Goal: Information Seeking & Learning: Learn about a topic

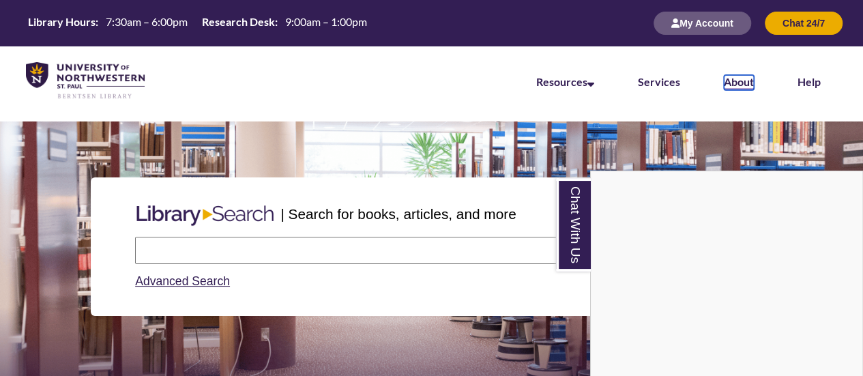
click at [737, 78] on link "About" at bounding box center [739, 82] width 30 height 15
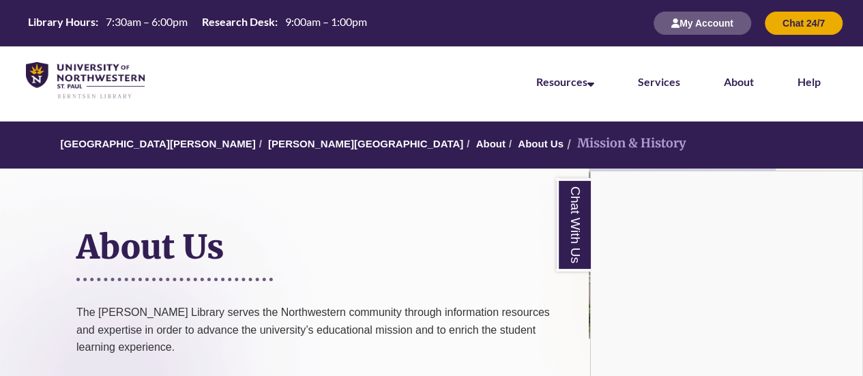
drag, startPoint x: 331, startPoint y: 143, endPoint x: 260, endPoint y: 144, distance: 70.9
click at [260, 144] on div "Chat With Us" at bounding box center [431, 188] width 863 height 376
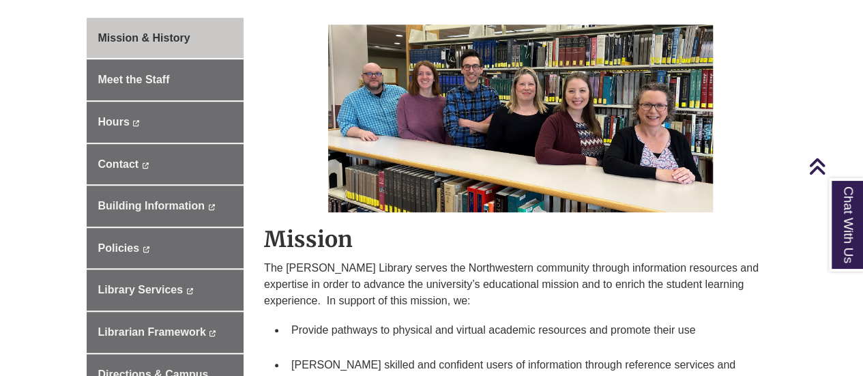
scroll to position [409, 0]
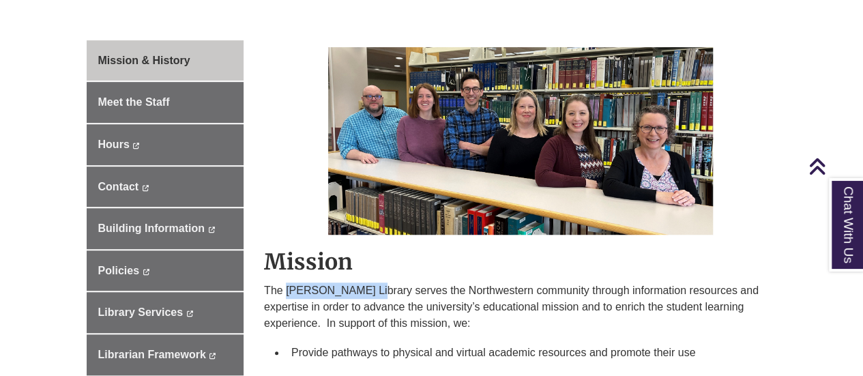
drag, startPoint x: 364, startPoint y: 290, endPoint x: 288, endPoint y: 292, distance: 76.4
click at [288, 292] on p "The Berntsen Library serves the Northwestern community through information reso…" at bounding box center [520, 306] width 513 height 49
copy p "[PERSON_NAME][GEOGRAPHIC_DATA]"
click at [492, 285] on p "The Berntsen Library serves the Northwestern community through information reso…" at bounding box center [520, 306] width 513 height 49
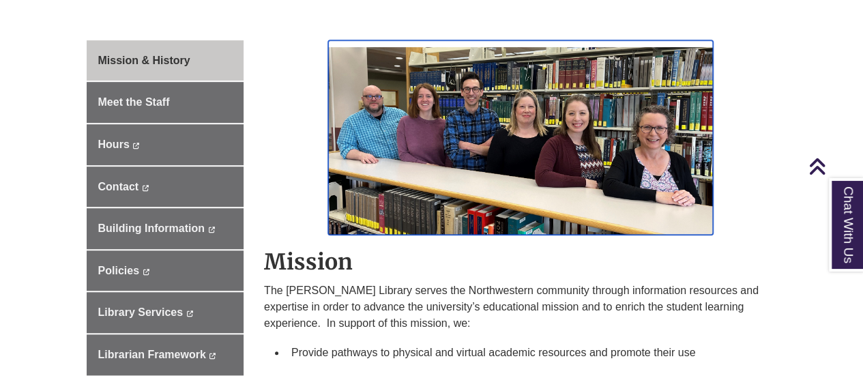
click at [593, 121] on img at bounding box center [520, 137] width 385 height 194
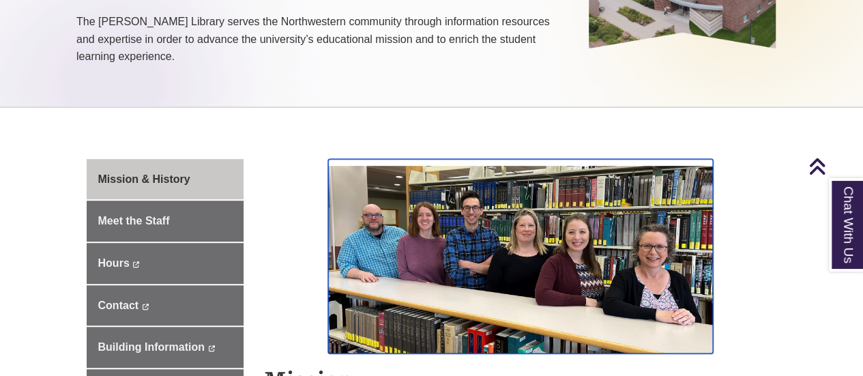
scroll to position [0, 0]
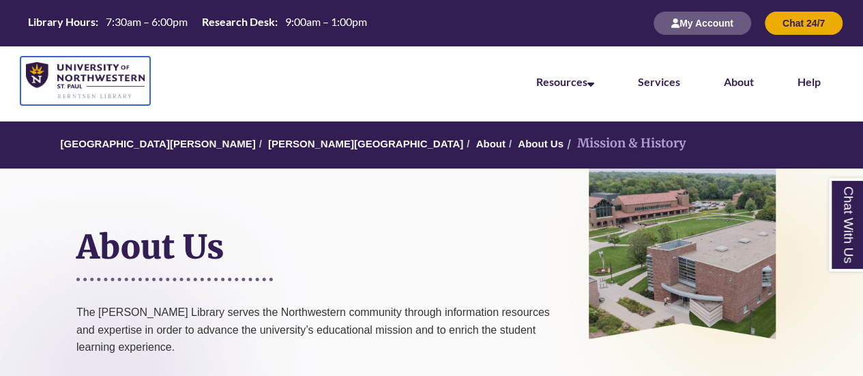
click at [38, 74] on img at bounding box center [85, 81] width 119 height 38
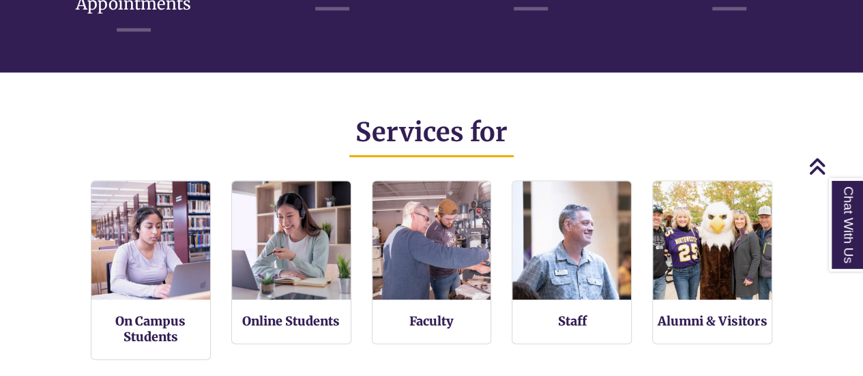
scroll to position [818, 0]
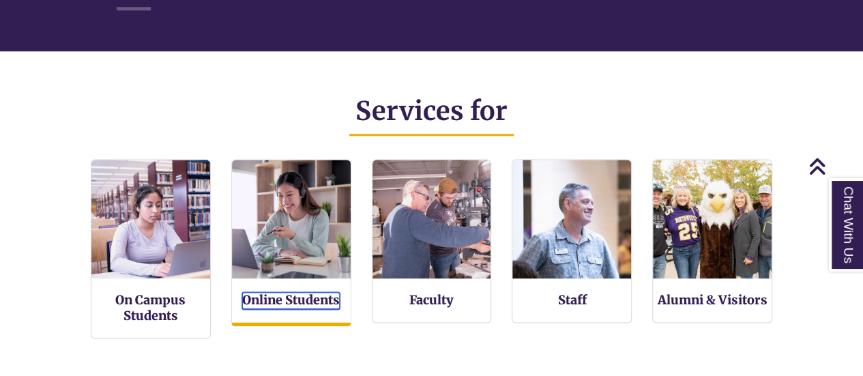
click at [289, 296] on link "Online Students" at bounding box center [291, 300] width 98 height 17
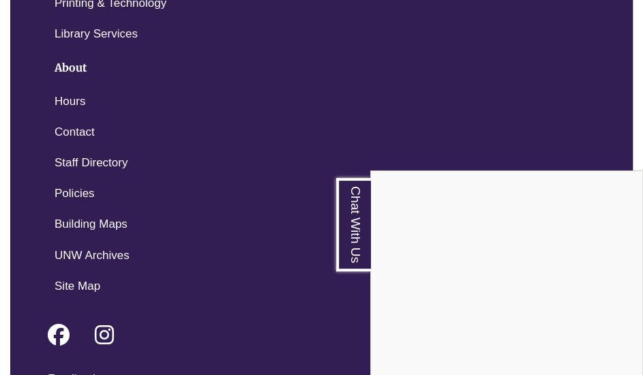
scroll to position [3541, 0]
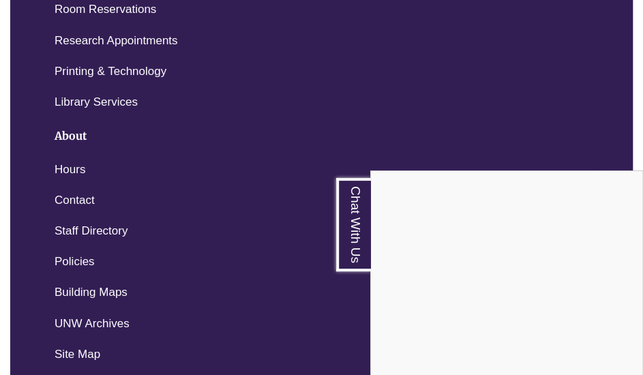
click at [67, 147] on div "Chat With Us" at bounding box center [321, 187] width 643 height 375
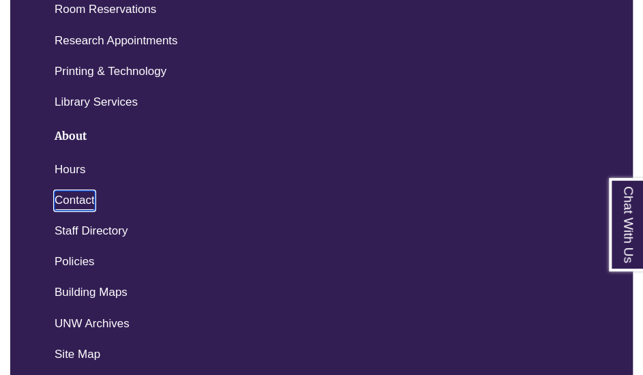
click at [67, 191] on link "Contact" at bounding box center [75, 201] width 40 height 20
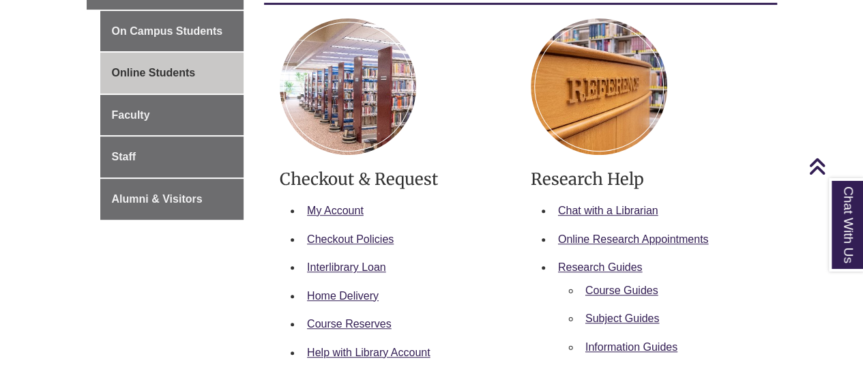
scroll to position [341, 0]
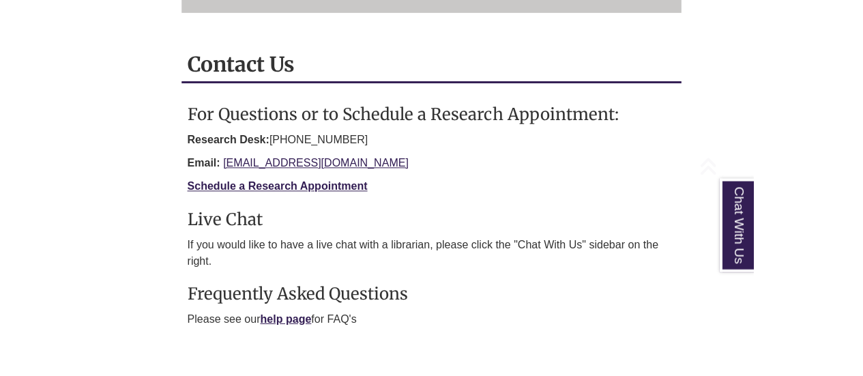
scroll to position [273, 0]
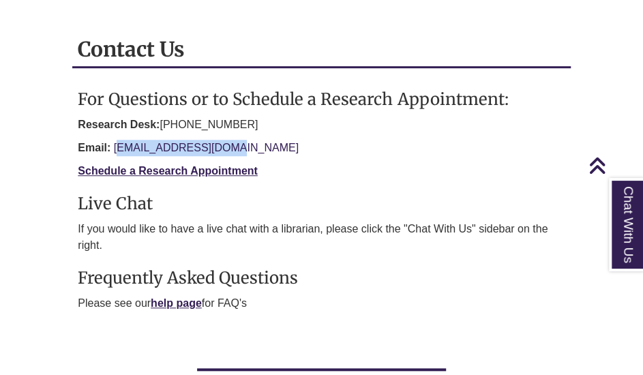
drag, startPoint x: 263, startPoint y: 147, endPoint x: 179, endPoint y: 147, distance: 84.6
click at [127, 147] on p "Email: [EMAIL_ADDRESS][DOMAIN_NAME]" at bounding box center [321, 148] width 487 height 16
drag, startPoint x: 298, startPoint y: 151, endPoint x: 248, endPoint y: 160, distance: 50.6
click at [298, 151] on p "Email: [EMAIL_ADDRESS][DOMAIN_NAME]" at bounding box center [321, 148] width 487 height 16
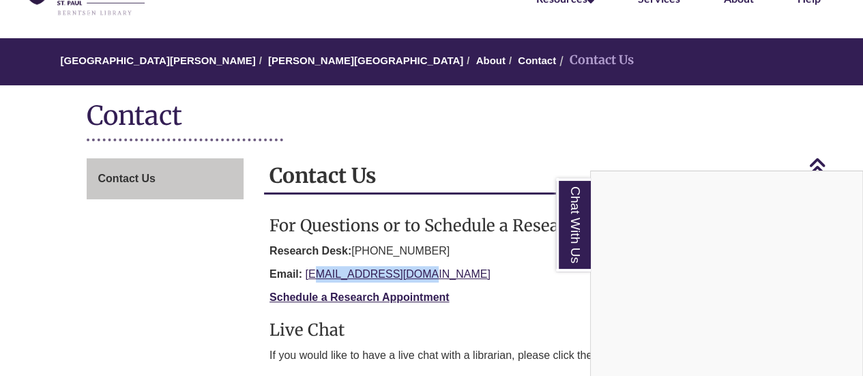
scroll to position [68, 0]
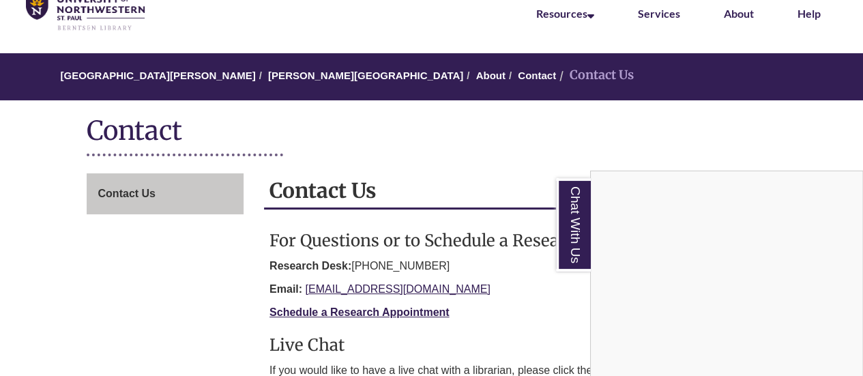
click at [303, 76] on div "Chat With Us" at bounding box center [431, 188] width 863 height 376
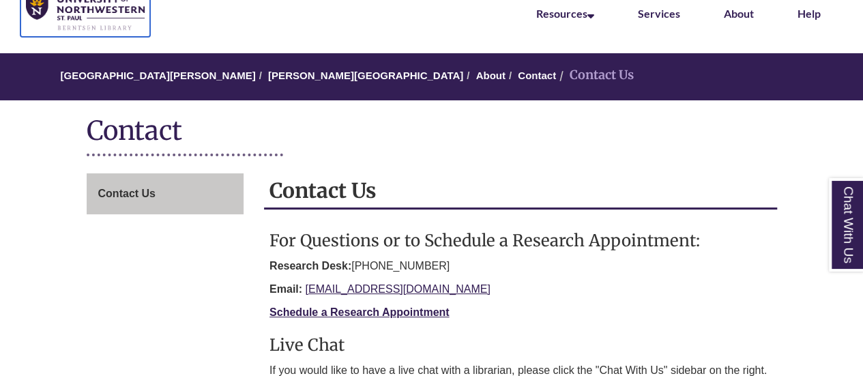
click at [83, 4] on img at bounding box center [85, 13] width 119 height 38
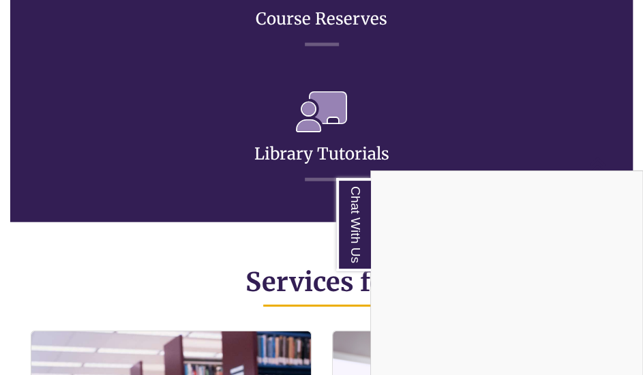
scroll to position [1159, 0]
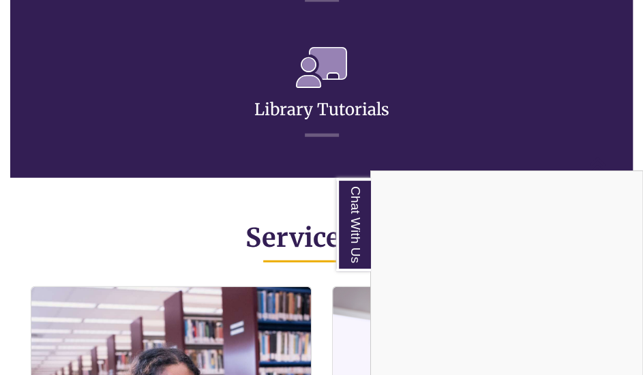
click at [262, 197] on div "Chat With Us" at bounding box center [321, 187] width 643 height 375
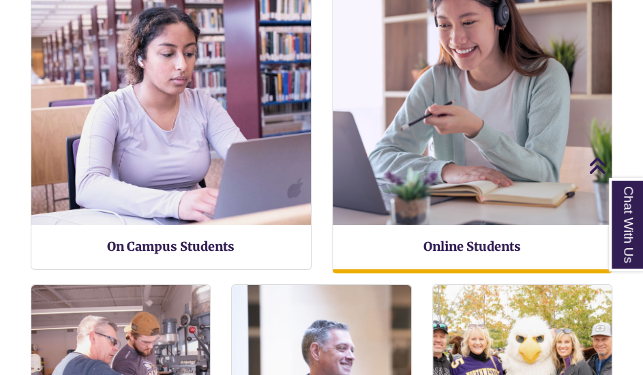
scroll to position [7, 7]
click at [498, 121] on img at bounding box center [471, 85] width 307 height 307
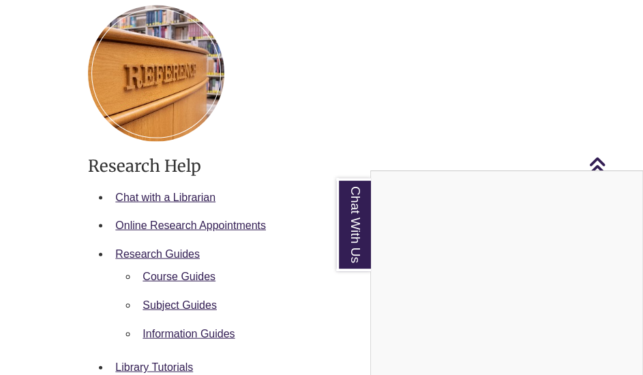
scroll to position [1023, 0]
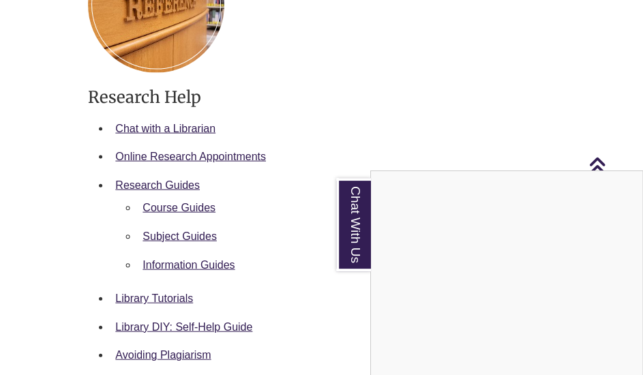
click at [331, 95] on div "Chat With Us" at bounding box center [321, 187] width 643 height 375
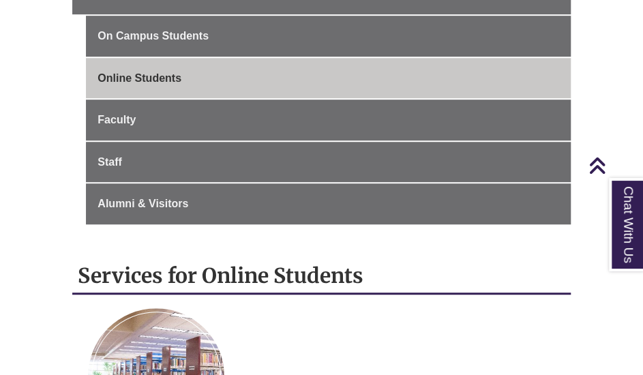
scroll to position [68, 0]
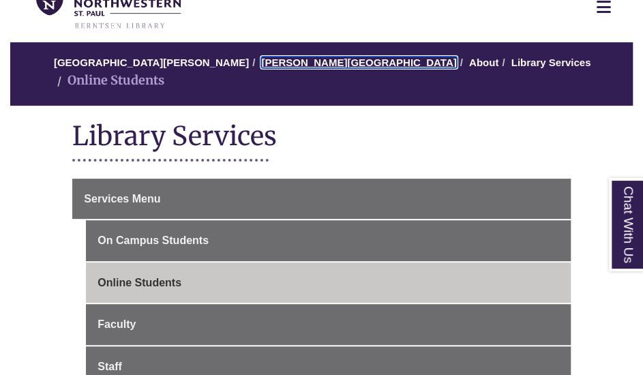
click at [261, 68] on link "[PERSON_NAME][GEOGRAPHIC_DATA]" at bounding box center [358, 63] width 195 height 12
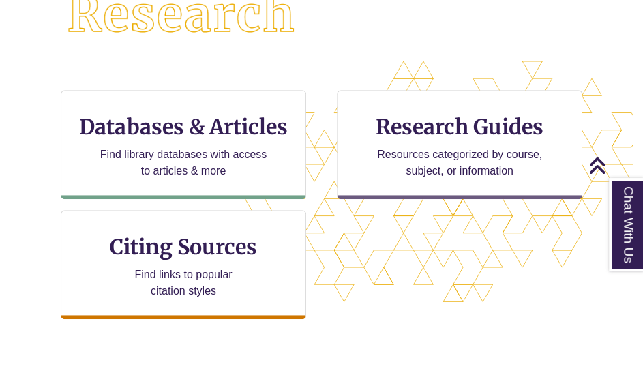
scroll to position [409, 0]
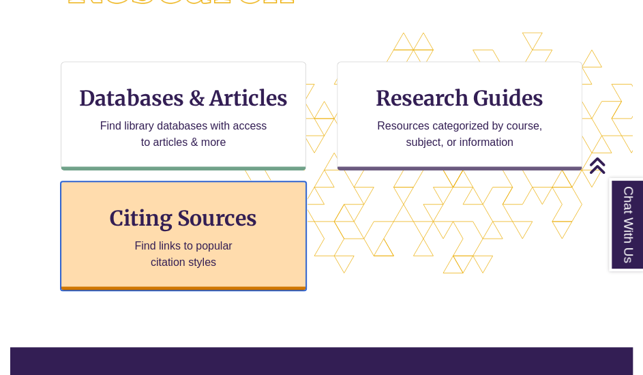
click at [143, 216] on h3 "Citing Sources" at bounding box center [183, 218] width 166 height 26
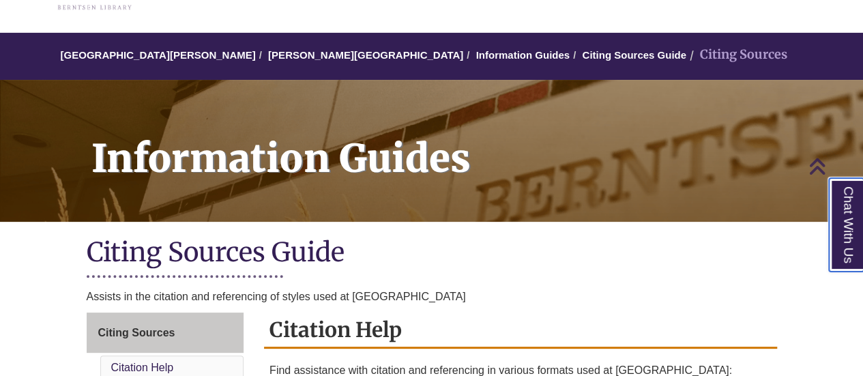
scroll to position [68, 0]
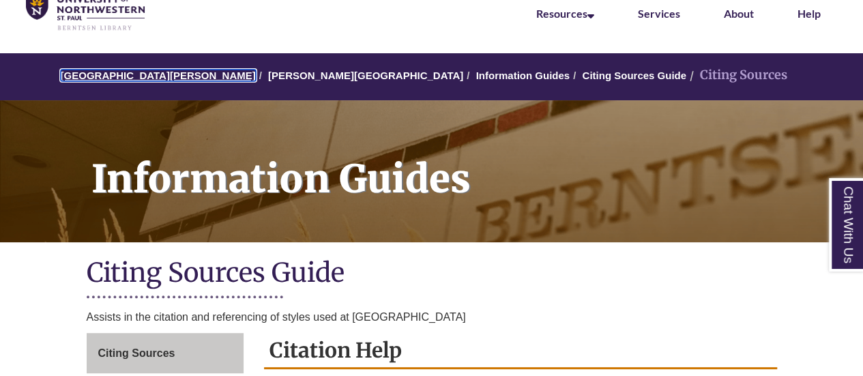
click at [165, 79] on link "[GEOGRAPHIC_DATA][PERSON_NAME]" at bounding box center [158, 76] width 195 height 12
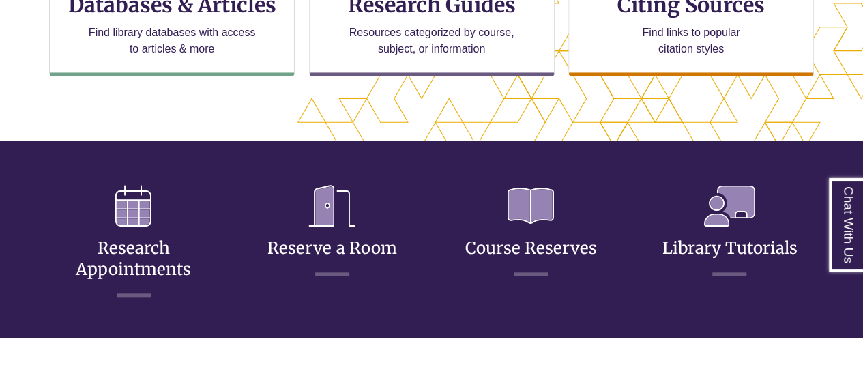
scroll to position [546, 0]
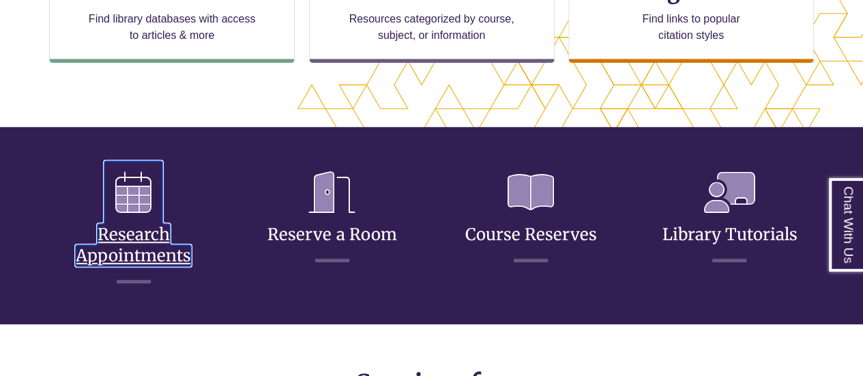
click at [149, 190] on icon at bounding box center [133, 192] width 58 height 63
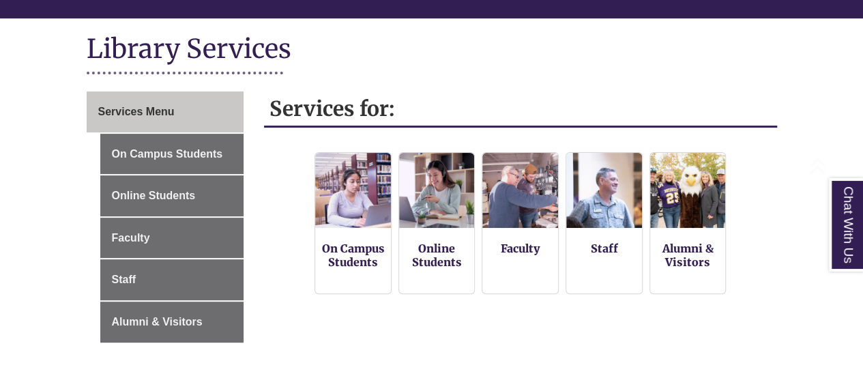
scroll to position [205, 0]
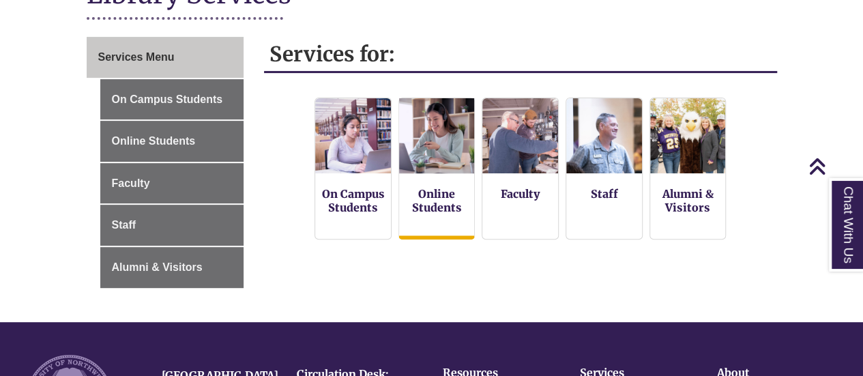
click at [429, 134] on img at bounding box center [436, 135] width 83 height 83
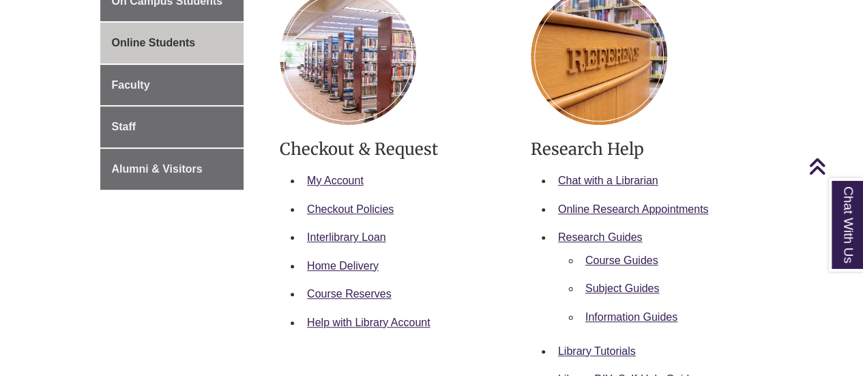
scroll to position [341, 0]
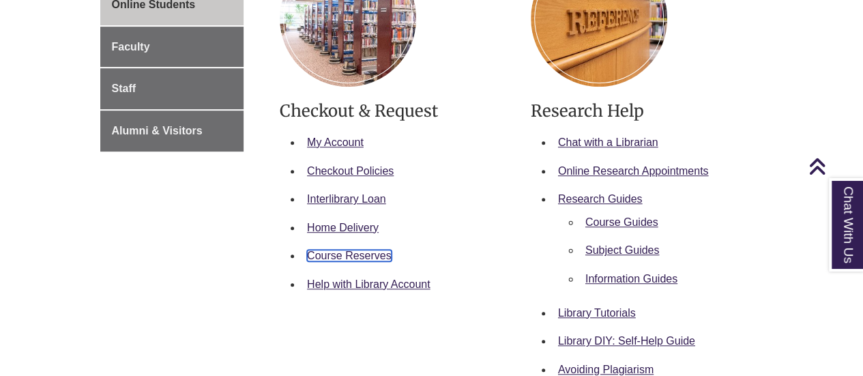
click at [323, 252] on link "Course Reserves" at bounding box center [349, 256] width 85 height 12
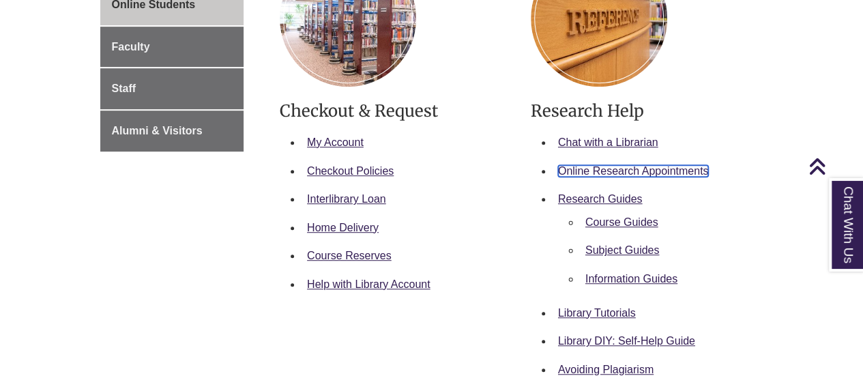
click at [643, 165] on link "Online Research Appointments" at bounding box center [633, 171] width 151 height 12
